Goal: Transaction & Acquisition: Purchase product/service

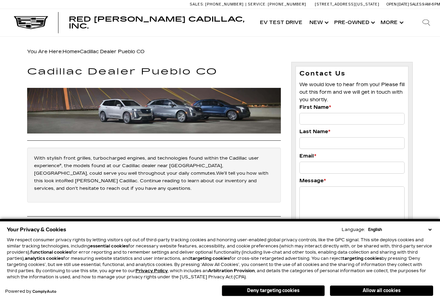
click at [354, 22] on link "Show Pre-Owned" at bounding box center [354, 22] width 46 height 27
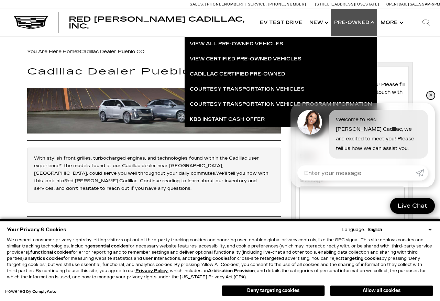
click at [431, 94] on link "✕" at bounding box center [430, 95] width 8 height 8
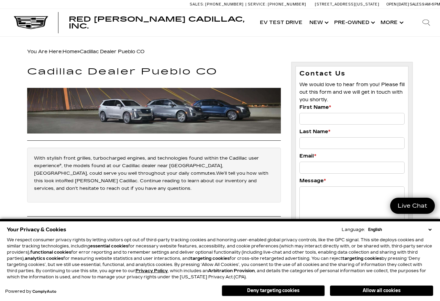
click at [348, 26] on link "Show Pre-Owned" at bounding box center [354, 22] width 46 height 27
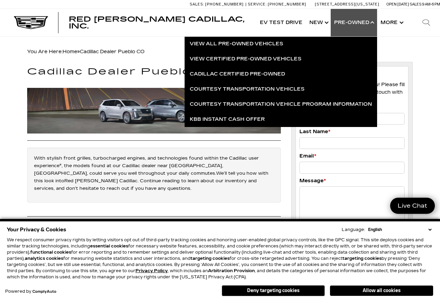
click at [261, 59] on link "View Certified Pre-Owned Vehicles" at bounding box center [281, 59] width 192 height 15
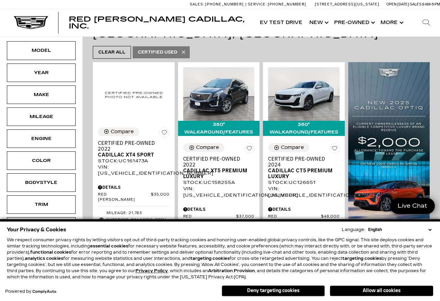
scroll to position [141, 0]
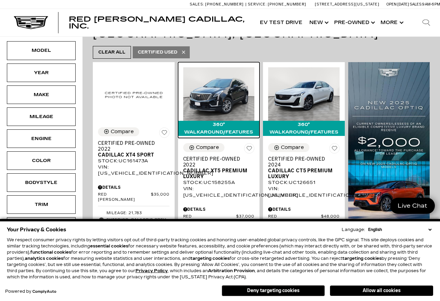
click at [211, 101] on img at bounding box center [218, 94] width 71 height 54
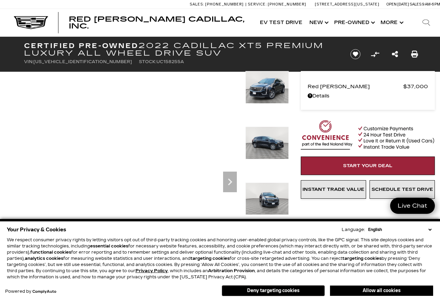
click at [225, 183] on icon "Next" at bounding box center [230, 182] width 14 height 14
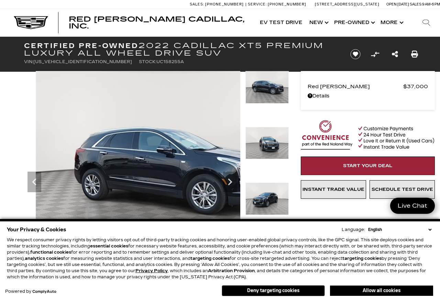
click at [227, 183] on icon "Next" at bounding box center [230, 182] width 14 height 14
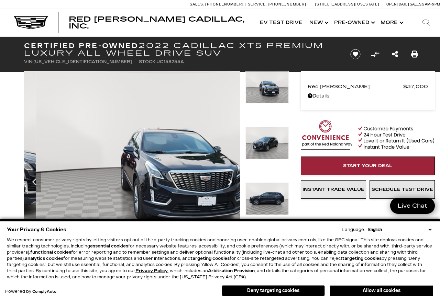
click at [227, 183] on icon "Next" at bounding box center [230, 182] width 14 height 14
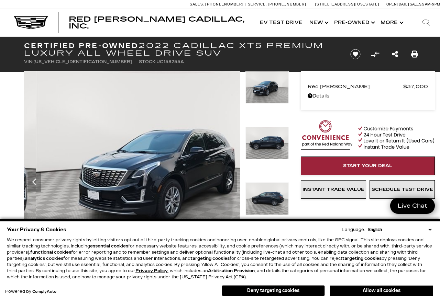
click at [226, 183] on icon "Next" at bounding box center [230, 182] width 14 height 14
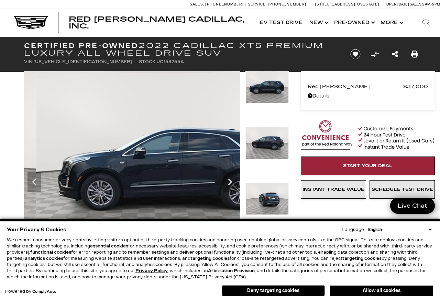
click at [226, 184] on icon "Next" at bounding box center [230, 182] width 14 height 14
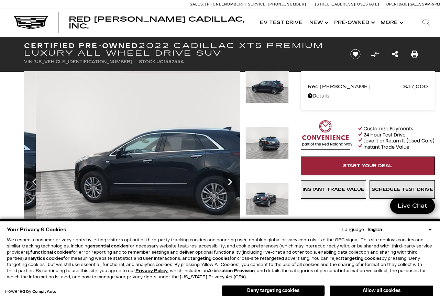
click at [225, 183] on icon "Next" at bounding box center [230, 182] width 14 height 14
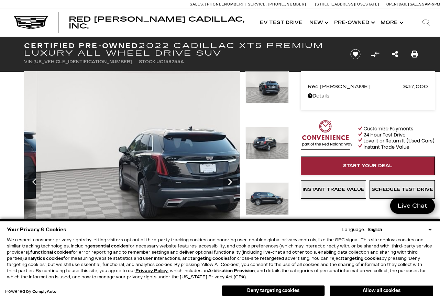
click at [228, 183] on icon "Next" at bounding box center [230, 182] width 14 height 14
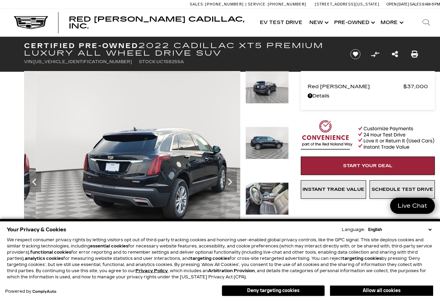
click at [230, 184] on icon "Next" at bounding box center [230, 182] width 4 height 7
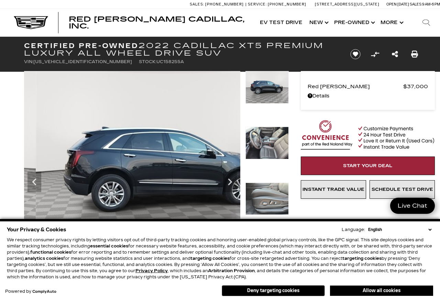
click at [230, 184] on icon "Next" at bounding box center [230, 182] width 4 height 7
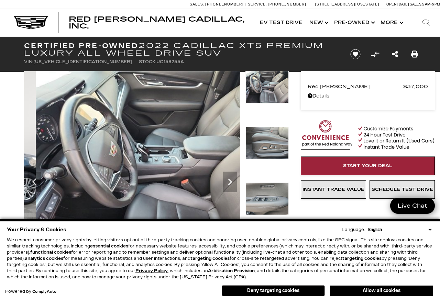
click at [229, 182] on icon "Next" at bounding box center [230, 182] width 14 height 14
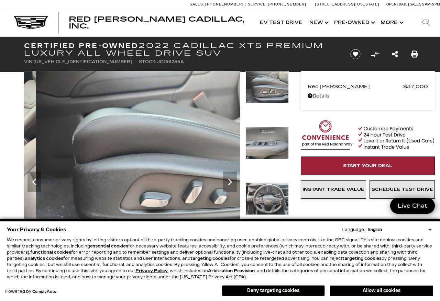
click at [227, 183] on icon "Next" at bounding box center [230, 182] width 14 height 14
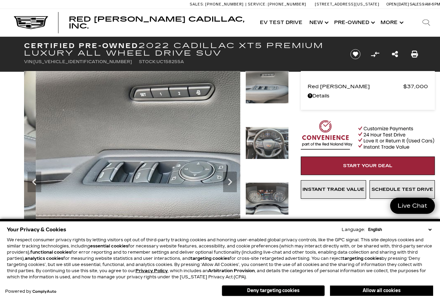
click at [229, 181] on icon "Next" at bounding box center [230, 182] width 14 height 14
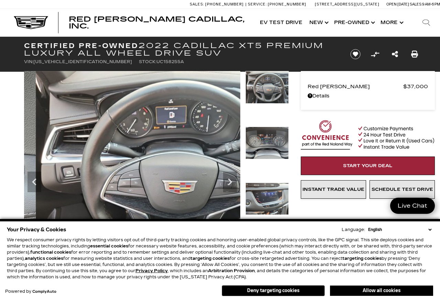
click at [223, 184] on icon "Next" at bounding box center [230, 182] width 14 height 14
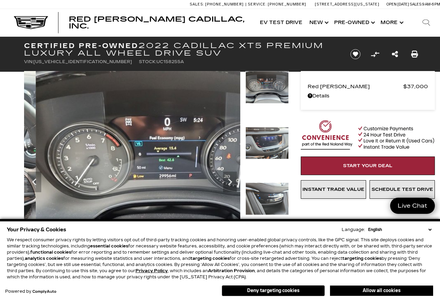
click at [222, 184] on img at bounding box center [168, 170] width 288 height 199
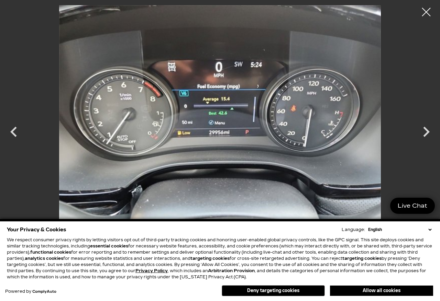
click at [426, 132] on icon "Next" at bounding box center [426, 132] width 21 height 21
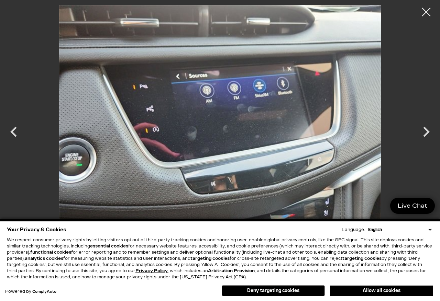
click at [423, 134] on icon "Next" at bounding box center [426, 132] width 21 height 21
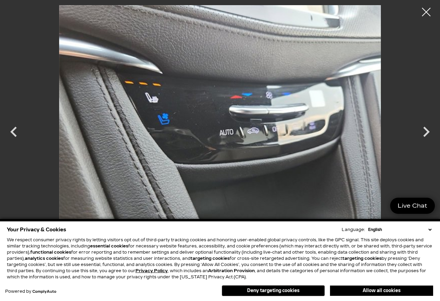
click at [423, 131] on icon "Next" at bounding box center [426, 132] width 21 height 21
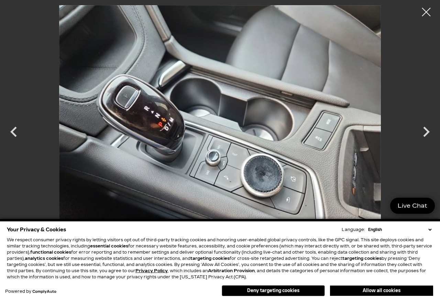
click at [420, 135] on icon "Next" at bounding box center [426, 132] width 21 height 21
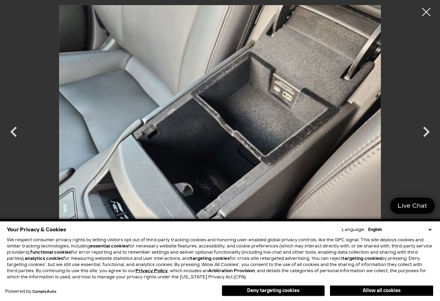
click at [424, 134] on icon "Next" at bounding box center [426, 132] width 21 height 21
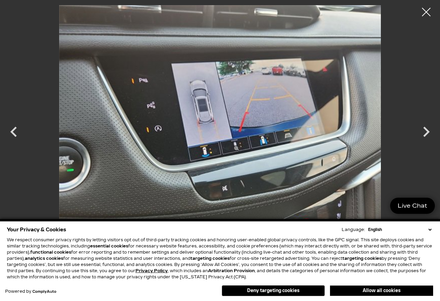
click at [421, 134] on icon "Next" at bounding box center [426, 132] width 21 height 21
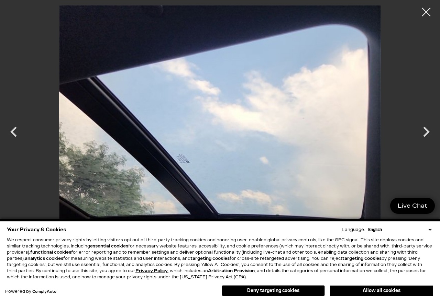
click at [423, 135] on icon "Next" at bounding box center [426, 132] width 21 height 21
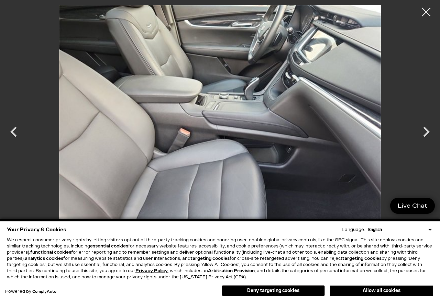
click at [420, 139] on icon "Next" at bounding box center [426, 132] width 21 height 21
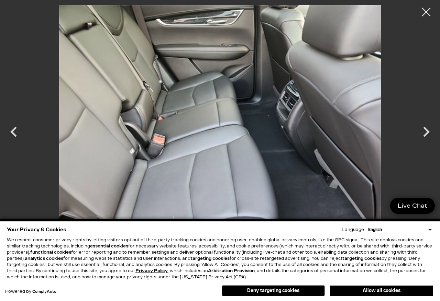
click at [423, 15] on div at bounding box center [426, 11] width 17 height 17
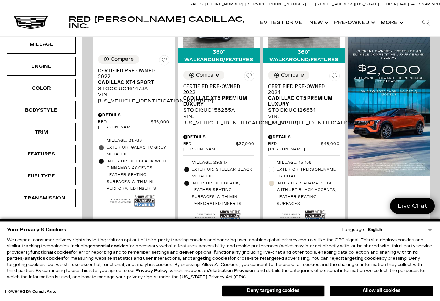
scroll to position [213, 0]
click at [285, 107] on span "Cadillac CT5 Premium Luxury" at bounding box center [301, 102] width 66 height 12
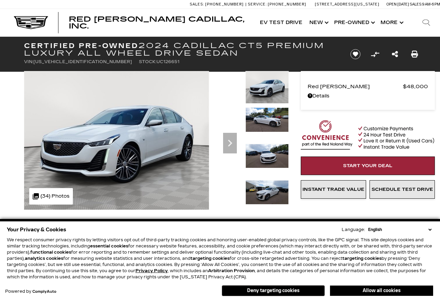
click at [228, 142] on icon "Next" at bounding box center [230, 143] width 14 height 14
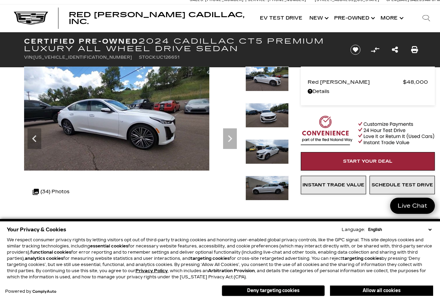
click at [226, 140] on icon "Next" at bounding box center [230, 139] width 14 height 14
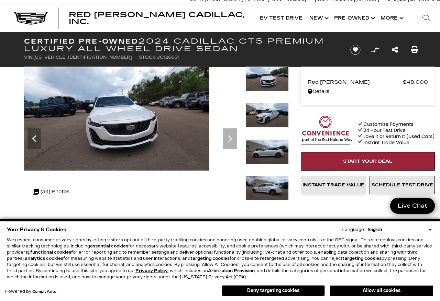
click at [227, 140] on icon "Next" at bounding box center [230, 139] width 14 height 14
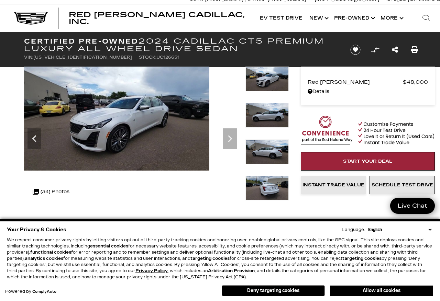
click at [227, 139] on icon "Next" at bounding box center [230, 139] width 14 height 14
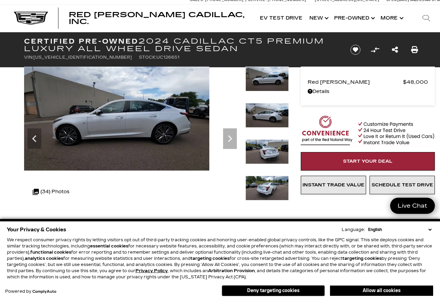
click at [225, 140] on icon "Next" at bounding box center [230, 139] width 14 height 14
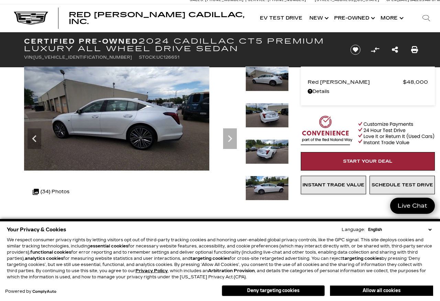
click at [226, 138] on icon "Next" at bounding box center [230, 139] width 14 height 14
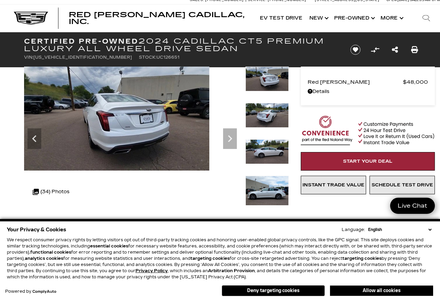
click at [228, 142] on icon "Next" at bounding box center [230, 138] width 4 height 7
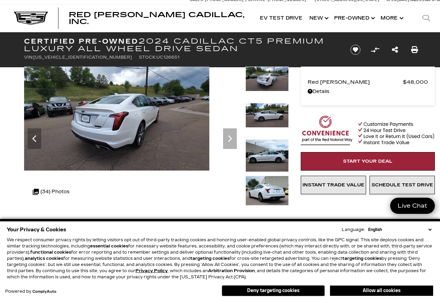
click at [226, 138] on icon "Next" at bounding box center [230, 139] width 14 height 14
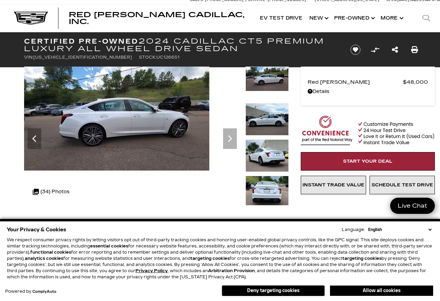
click at [228, 139] on icon "Next" at bounding box center [230, 139] width 14 height 14
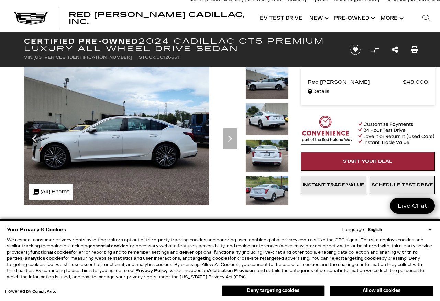
click at [227, 140] on icon "Next" at bounding box center [230, 139] width 14 height 14
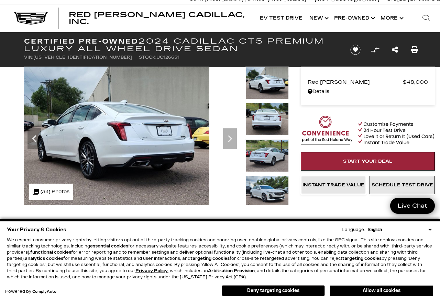
click at [225, 143] on icon "Next" at bounding box center [230, 139] width 14 height 14
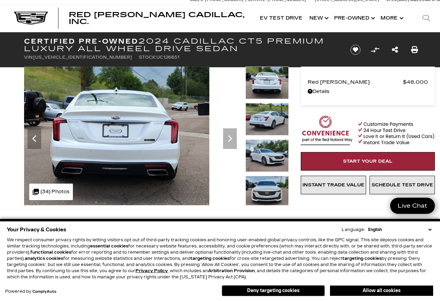
click at [227, 142] on icon "Next" at bounding box center [230, 139] width 14 height 14
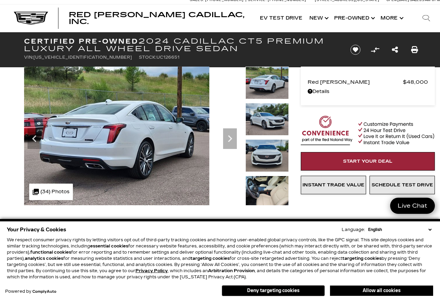
click at [226, 139] on icon "Next" at bounding box center [230, 139] width 14 height 14
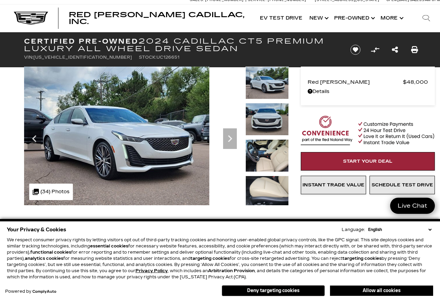
click at [229, 140] on icon "Next" at bounding box center [230, 139] width 14 height 14
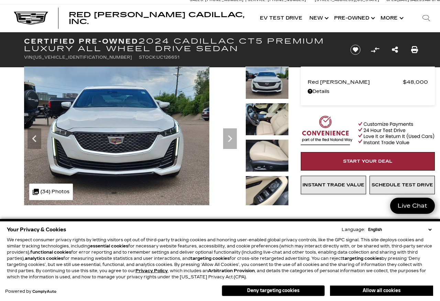
click at [229, 142] on icon "Next" at bounding box center [230, 139] width 14 height 14
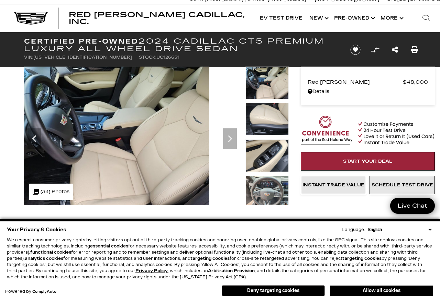
click at [226, 140] on icon "Next" at bounding box center [230, 139] width 14 height 14
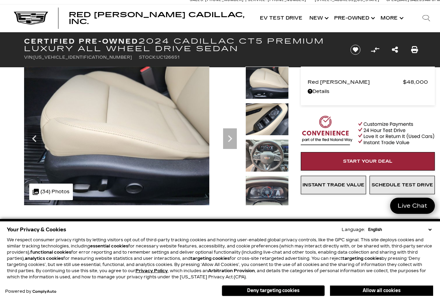
click at [226, 140] on icon "Next" at bounding box center [230, 139] width 14 height 14
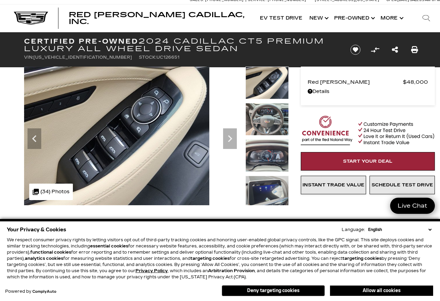
click at [225, 141] on icon "Next" at bounding box center [230, 139] width 14 height 14
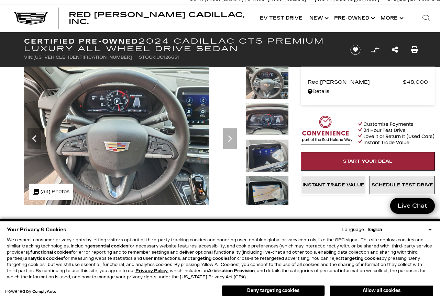
click at [227, 141] on icon "Next" at bounding box center [230, 139] width 14 height 14
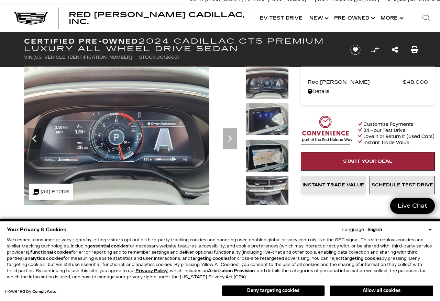
click at [227, 141] on icon "Next" at bounding box center [230, 139] width 14 height 14
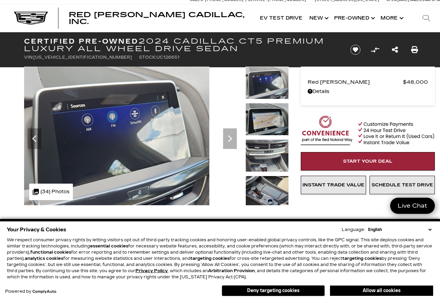
click at [228, 142] on icon "Next" at bounding box center [230, 139] width 14 height 14
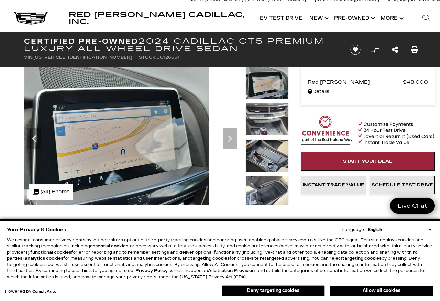
click at [226, 141] on icon "Next" at bounding box center [230, 139] width 14 height 14
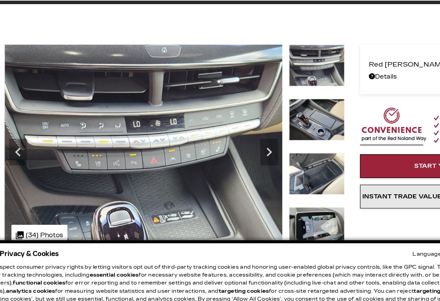
scroll to position [6, 0]
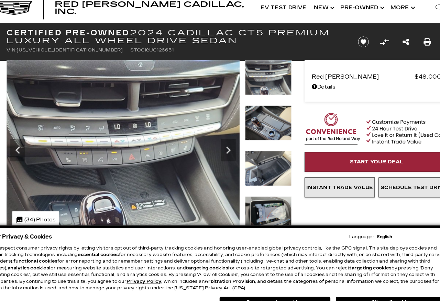
click at [223, 142] on icon "Next" at bounding box center [230, 149] width 14 height 14
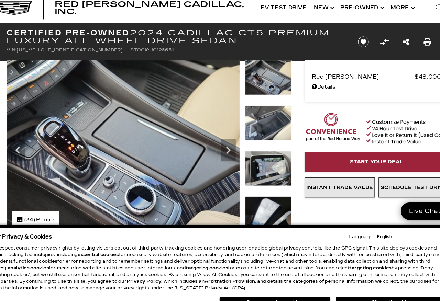
click at [223, 142] on icon "Next" at bounding box center [230, 149] width 14 height 14
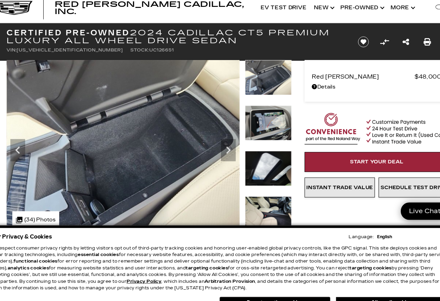
click at [32, 146] on icon "Previous" at bounding box center [34, 149] width 4 height 7
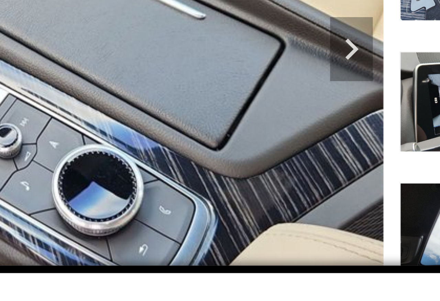
scroll to position [45, 0]
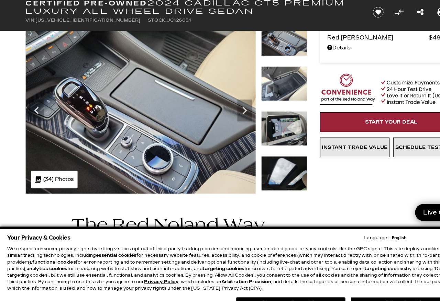
click at [237, 112] on img at bounding box center [132, 107] width 216 height 162
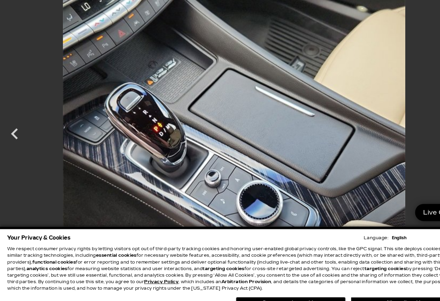
scroll to position [0, 0]
